Goal: Check status

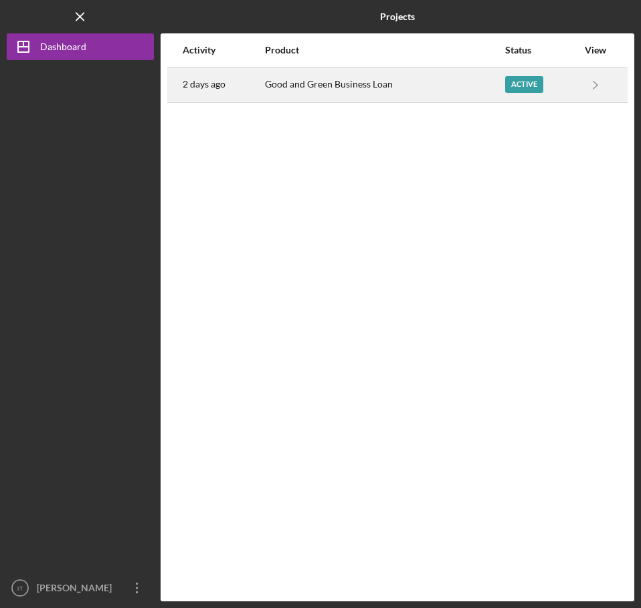
click at [330, 85] on div "Good and Green Business Loan" at bounding box center [384, 84] width 239 height 33
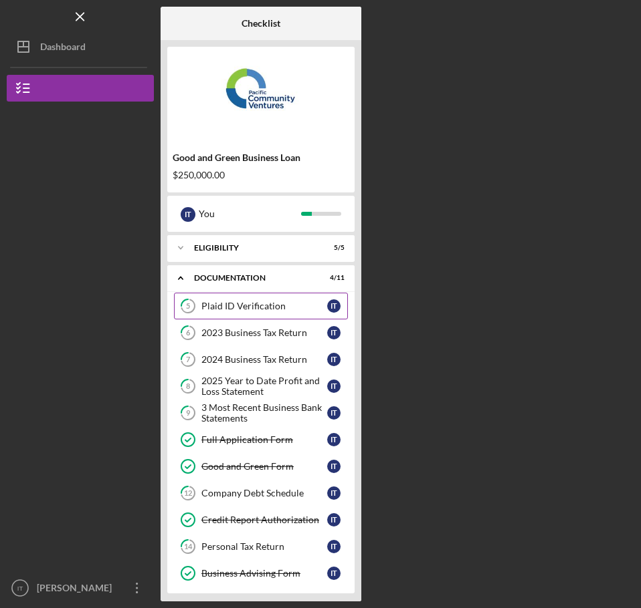
click at [275, 306] on div "Plaid ID Verification" at bounding box center [264, 306] width 126 height 11
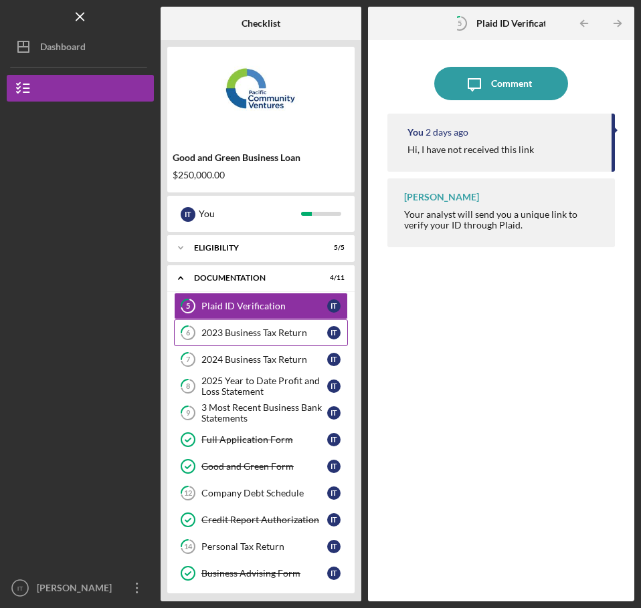
click at [261, 343] on link "6 2023 Business Tax Return I T" at bounding box center [261, 333] width 174 height 27
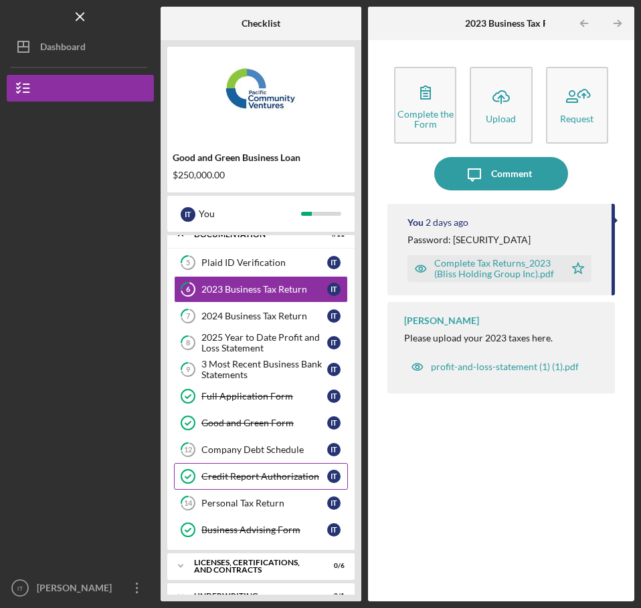
scroll to position [96, 0]
